Goal: Information Seeking & Learning: Learn about a topic

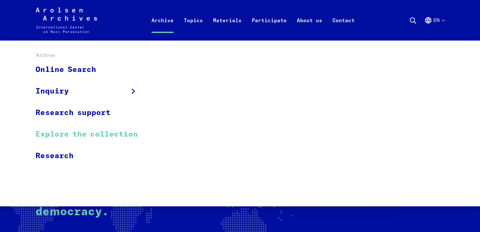
click at [84, 136] on link "Explore the collection" at bounding box center [91, 135] width 110 height 22
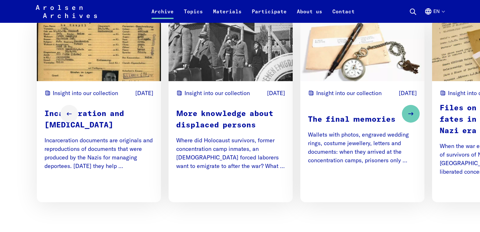
scroll to position [821, 0]
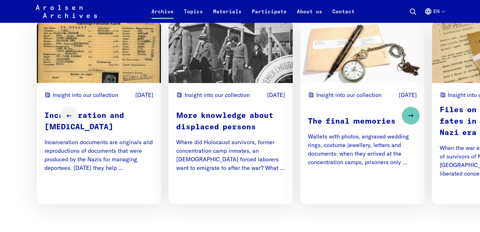
click at [135, 118] on p "Incarceration and [MEDICAL_DATA]" at bounding box center [98, 121] width 109 height 23
